Goal: Task Accomplishment & Management: Manage account settings

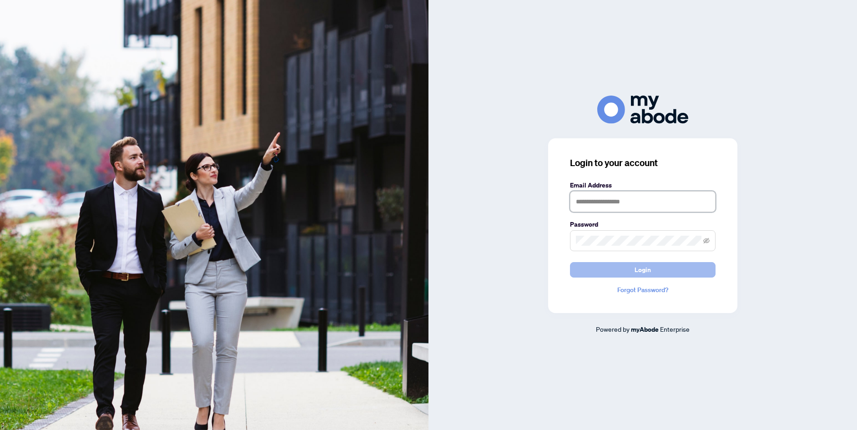
type input "**********"
click at [595, 272] on button "Login" at bounding box center [643, 269] width 146 height 15
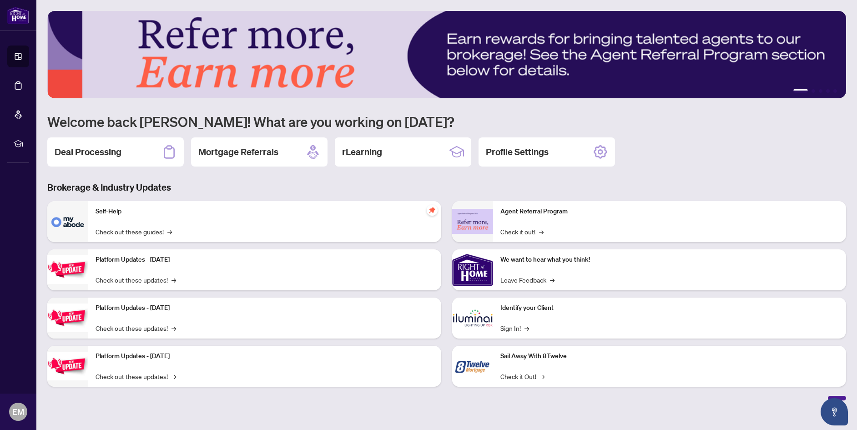
click at [92, 153] on h2 "Deal Processing" at bounding box center [88, 152] width 67 height 13
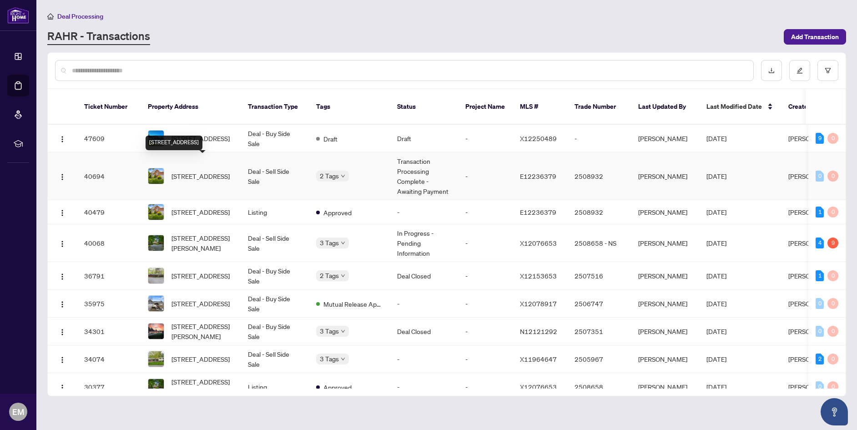
click at [228, 171] on span "72 South Garden Crt, Scugog, Ontario L9L 1S1, Canada" at bounding box center [200, 176] width 58 height 10
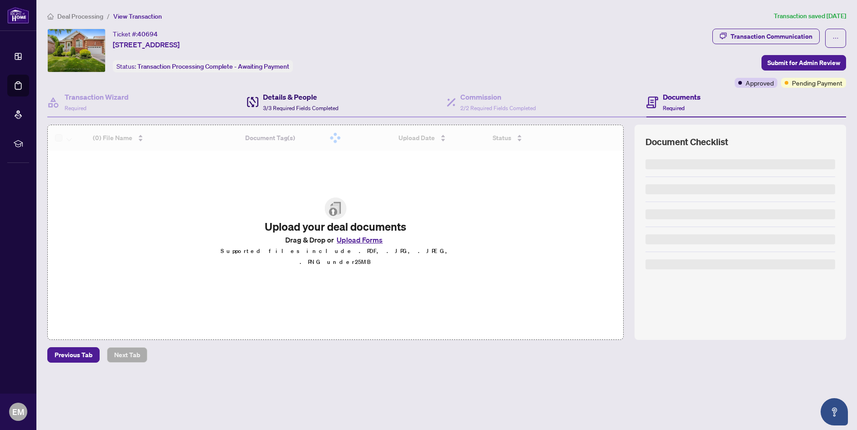
click at [304, 100] on h4 "Details & People" at bounding box center [300, 96] width 75 height 11
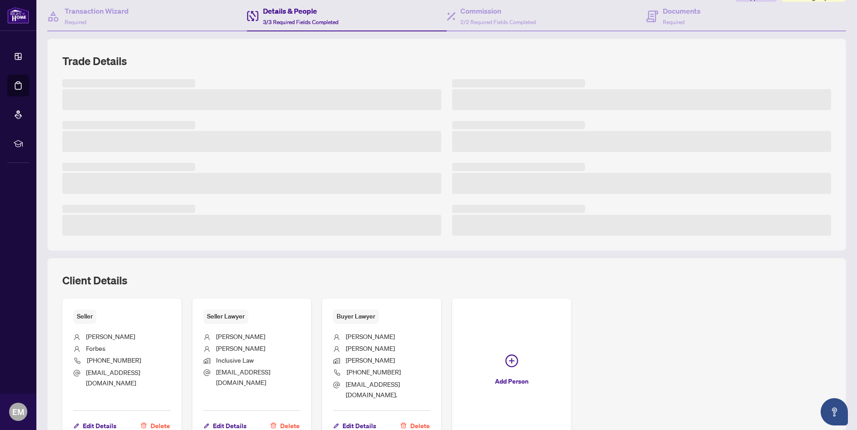
scroll to position [134, 0]
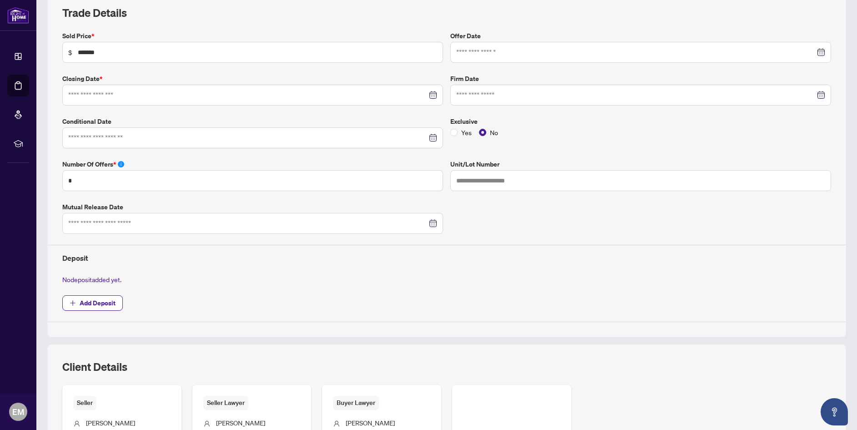
type input "**********"
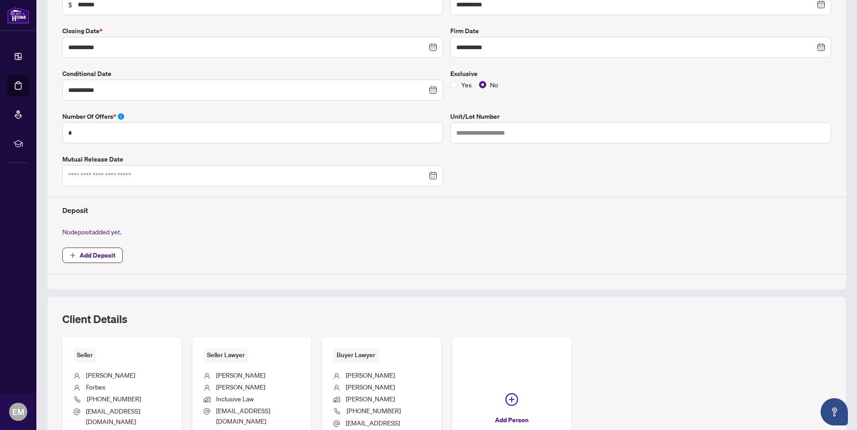
scroll to position [227, 0]
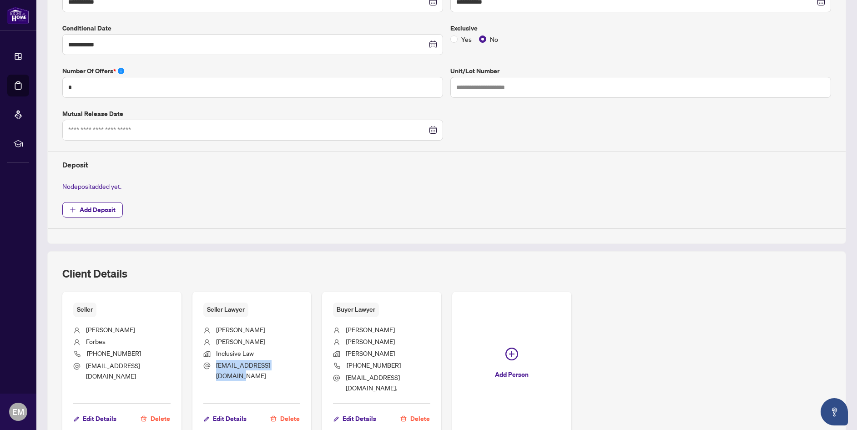
drag, startPoint x: 281, startPoint y: 366, endPoint x: 211, endPoint y: 368, distance: 69.6
click at [211, 368] on li "jgiffen@inclusivelaw.ca" at bounding box center [251, 370] width 97 height 21
copy span "jgiffen@inclusivelaw.ca"
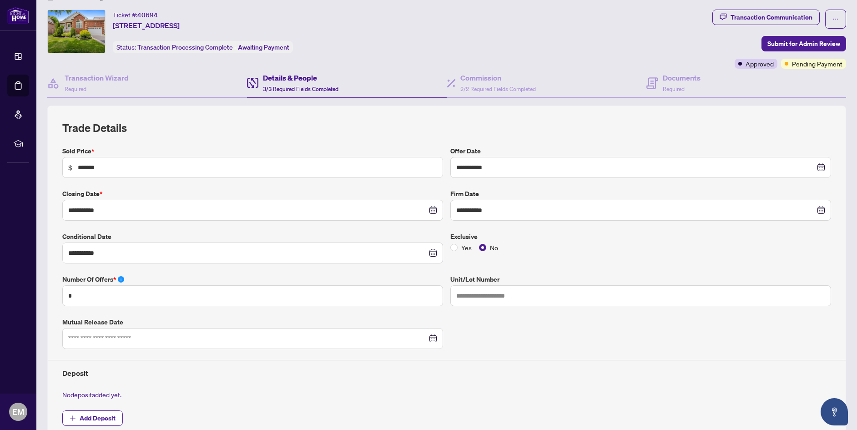
scroll to position [0, 0]
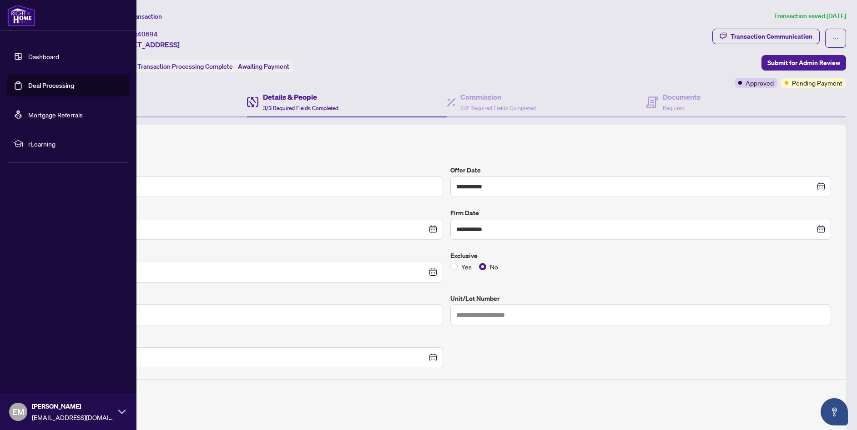
click at [40, 58] on link "Dashboard" at bounding box center [43, 56] width 31 height 8
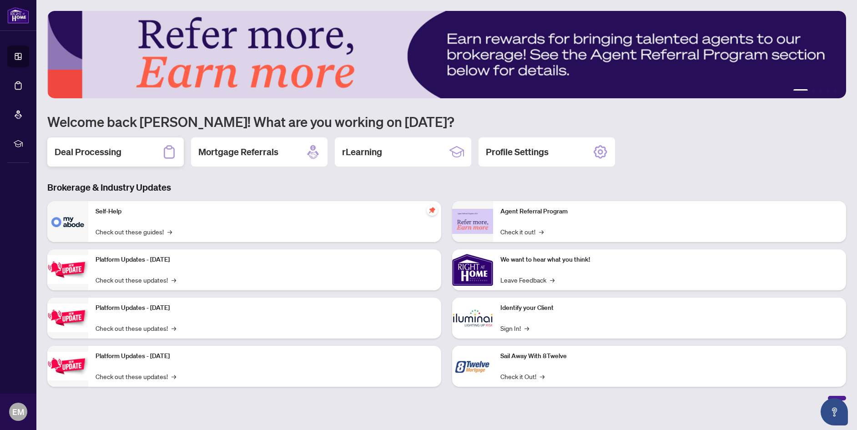
click at [120, 160] on div "Deal Processing" at bounding box center [115, 151] width 136 height 29
